Goal: Information Seeking & Learning: Learn about a topic

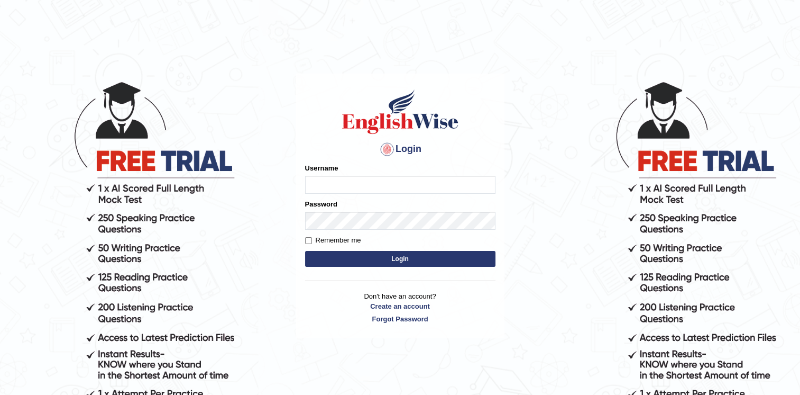
type input "twangdi033"
click at [417, 257] on button "Login" at bounding box center [400, 259] width 190 height 16
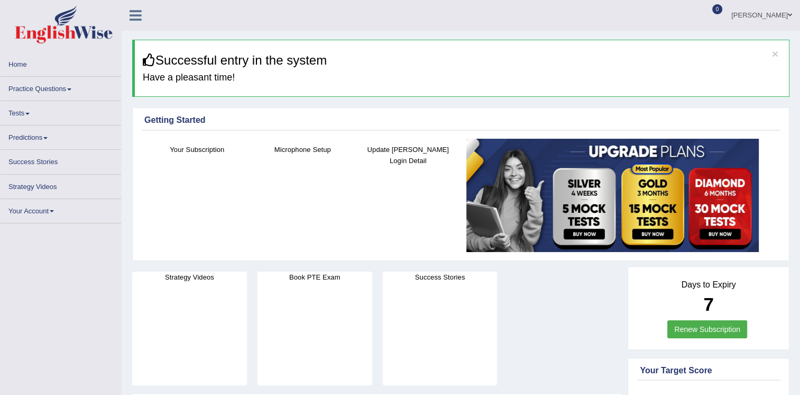
click at [70, 88] on span at bounding box center [69, 89] width 4 height 2
click at [71, 88] on span at bounding box center [69, 89] width 4 height 2
click at [68, 89] on span at bounding box center [69, 89] width 4 height 2
click at [67, 88] on link "Practice Questions" at bounding box center [61, 87] width 121 height 21
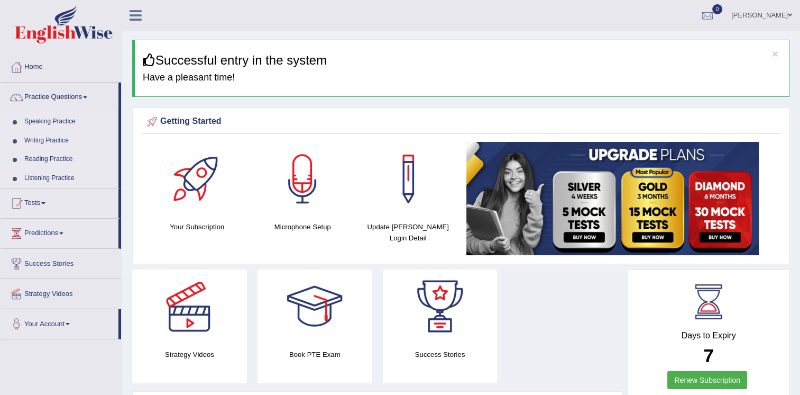
click at [82, 96] on link "Practice Questions" at bounding box center [60, 96] width 118 height 26
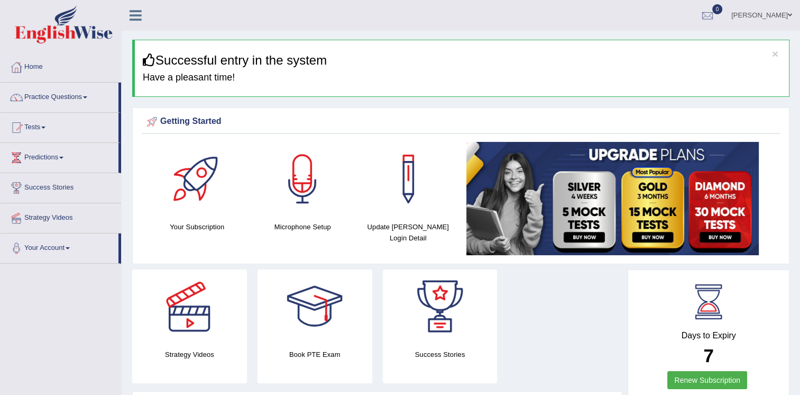
click at [82, 96] on link "Practice Questions" at bounding box center [60, 96] width 118 height 26
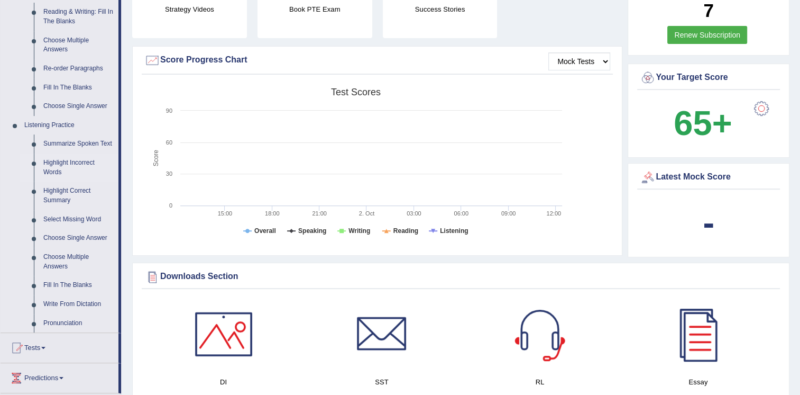
scroll to position [370, 0]
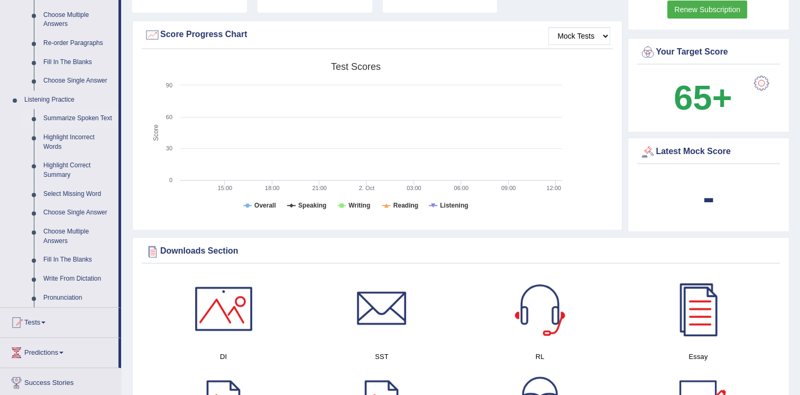
click at [78, 116] on link "Summarize Spoken Text" at bounding box center [79, 118] width 80 height 19
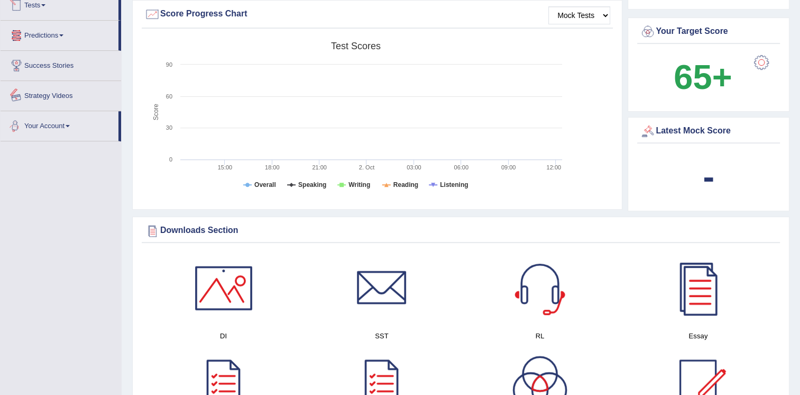
scroll to position [702, 0]
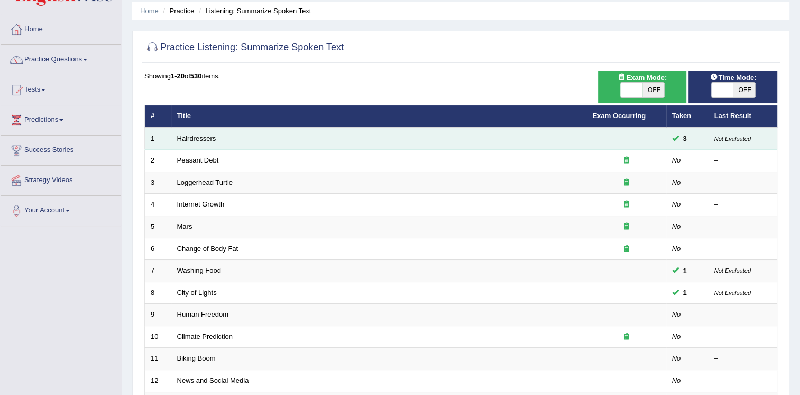
scroll to position [159, 0]
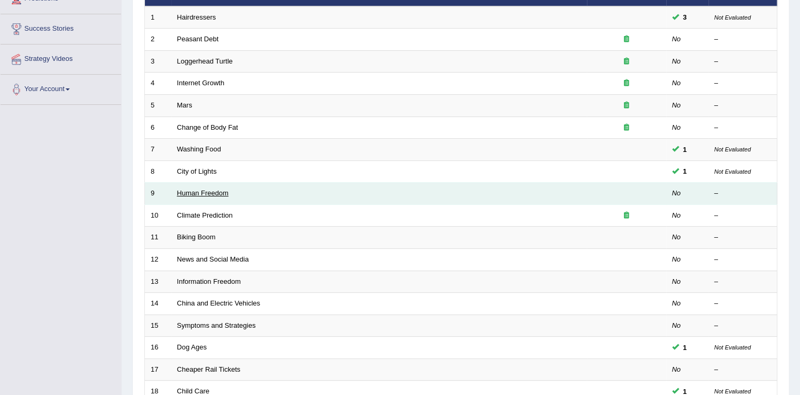
click at [206, 195] on link "Human Freedom" at bounding box center [203, 193] width 52 height 8
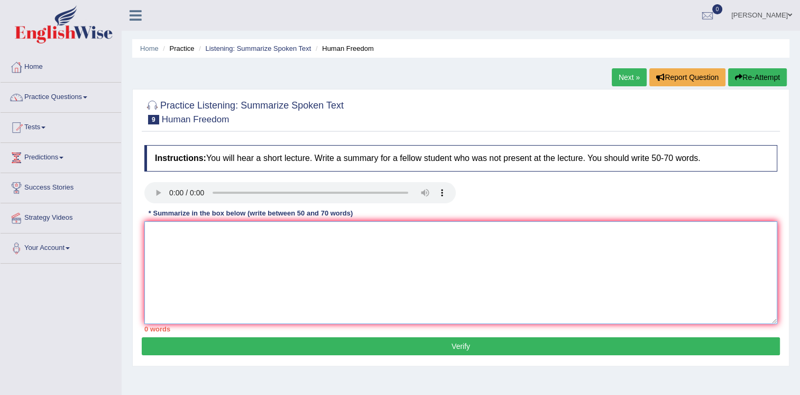
click at [159, 240] on textarea at bounding box center [460, 272] width 633 height 103
click at [178, 239] on textarea at bounding box center [460, 272] width 633 height 103
click at [151, 235] on textarea at bounding box center [460, 272] width 633 height 103
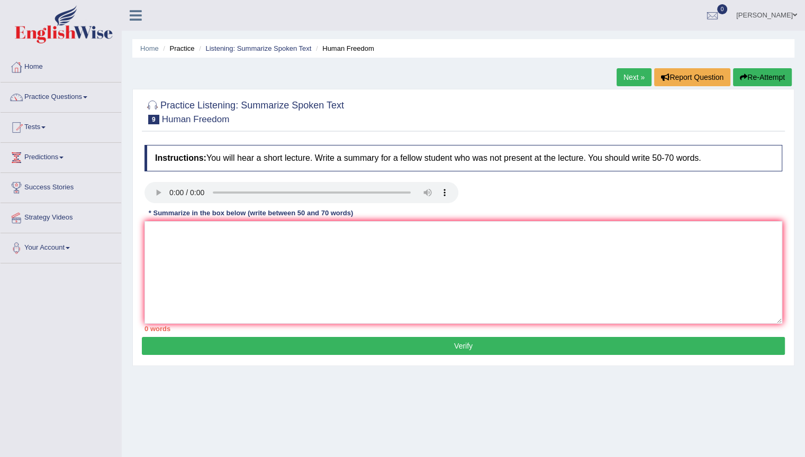
click at [327, 394] on div "Home Practice Listening: Summarize Spoken Text Human Freedom Next » Report Ques…" at bounding box center [463, 264] width 683 height 529
